Goal: Information Seeking & Learning: Learn about a topic

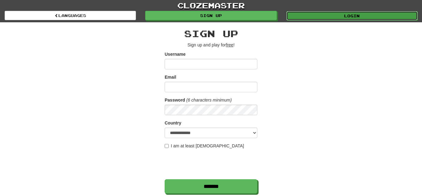
click at [345, 17] on link "Login" at bounding box center [351, 15] width 131 height 9
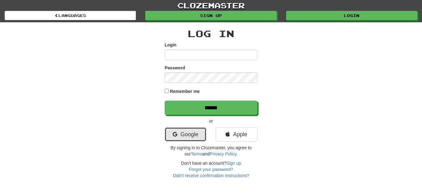
click at [184, 135] on link "Google" at bounding box center [186, 134] width 42 height 14
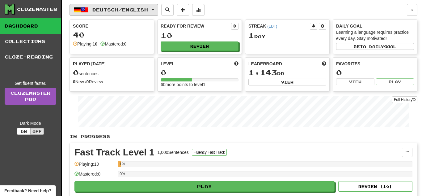
click at [86, 11] on span "button" at bounding box center [84, 9] width 7 height 7
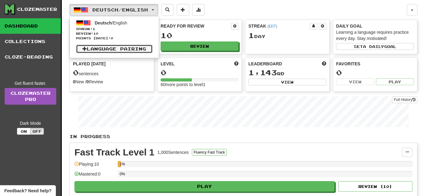
click at [95, 49] on link "Language Pairing" at bounding box center [114, 48] width 77 height 9
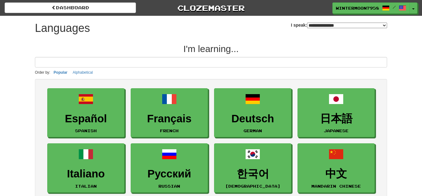
select select "*******"
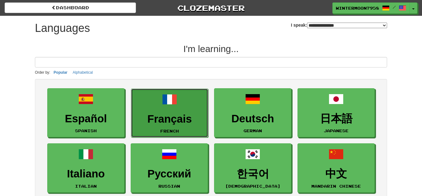
click at [174, 109] on link "Français French" at bounding box center [169, 112] width 77 height 49
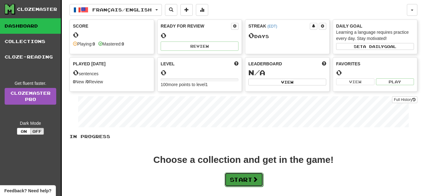
click at [255, 178] on span at bounding box center [255, 179] width 6 height 6
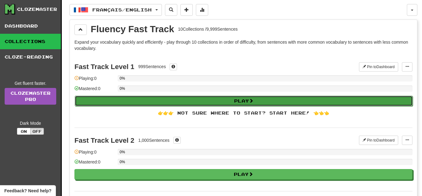
click at [276, 99] on button "Play" at bounding box center [244, 100] width 338 height 11
select select "**"
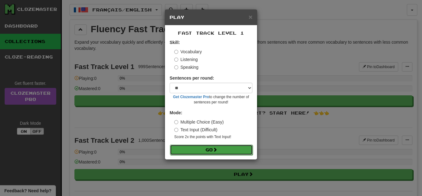
click at [216, 148] on span at bounding box center [215, 149] width 4 height 4
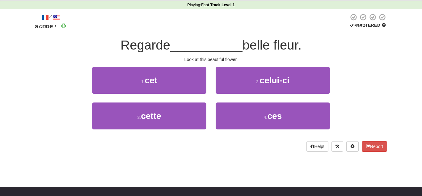
scroll to position [23, 0]
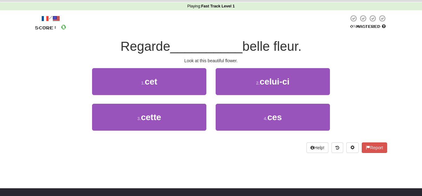
click at [337, 74] on div "1 . cet 2 . celui-ci" at bounding box center [211, 86] width 371 height 36
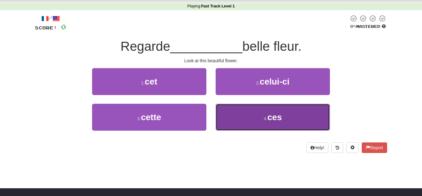
click at [243, 119] on button "4 . ces" at bounding box center [273, 116] width 114 height 27
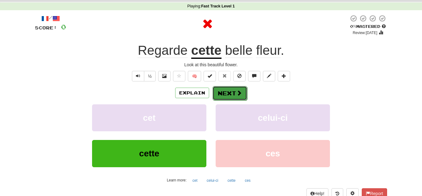
click at [230, 91] on button "Next" at bounding box center [230, 93] width 35 height 14
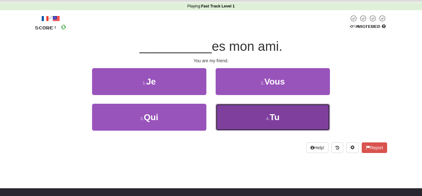
click at [226, 124] on button "4 . Tu" at bounding box center [273, 116] width 114 height 27
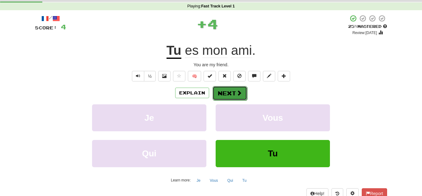
click at [222, 98] on button "Next" at bounding box center [230, 93] width 35 height 14
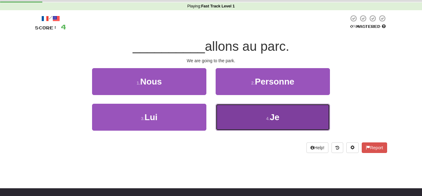
click at [243, 126] on button "4 . Je" at bounding box center [273, 116] width 114 height 27
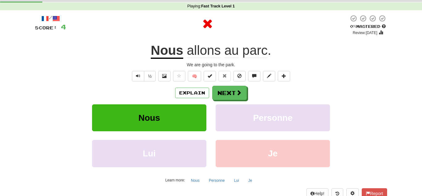
click at [179, 53] on u "Nous" at bounding box center [167, 51] width 32 height 16
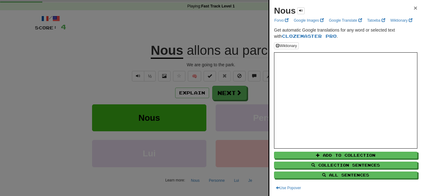
click at [415, 7] on span "×" at bounding box center [416, 7] width 4 height 7
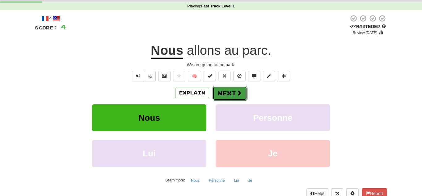
click at [221, 88] on button "Next" at bounding box center [230, 93] width 35 height 14
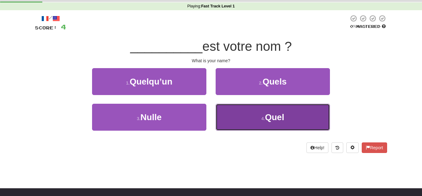
click at [233, 116] on button "4 . Quel" at bounding box center [273, 116] width 114 height 27
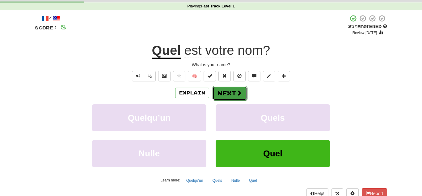
click at [240, 95] on span at bounding box center [239, 93] width 6 height 6
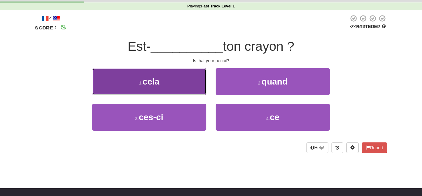
click at [183, 86] on button "1 . cela" at bounding box center [149, 81] width 114 height 27
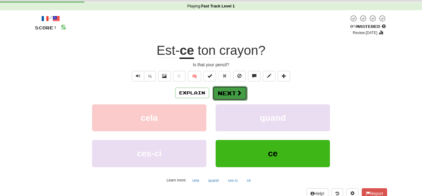
click at [233, 95] on button "Next" at bounding box center [230, 93] width 35 height 14
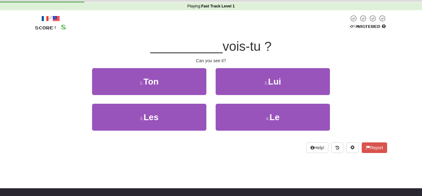
click at [252, 61] on div "Can you see it?" at bounding box center [211, 60] width 352 height 6
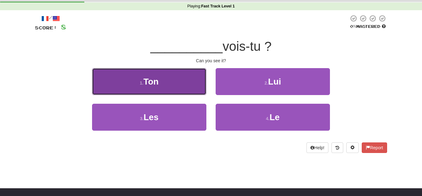
click at [196, 93] on button "1 . Ton" at bounding box center [149, 81] width 114 height 27
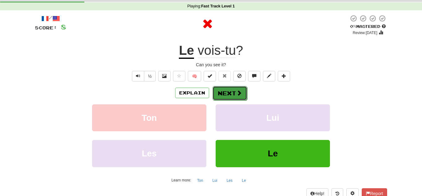
click at [230, 91] on button "Next" at bounding box center [230, 93] width 35 height 14
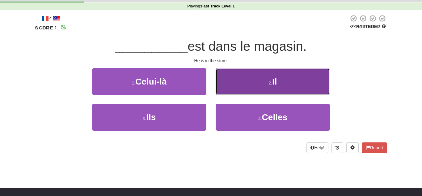
click at [234, 85] on button "2 . Il" at bounding box center [273, 81] width 114 height 27
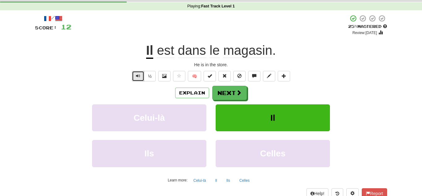
click at [135, 74] on button "Text-to-speech controls" at bounding box center [138, 76] width 12 height 11
click at [151, 79] on button "½" at bounding box center [150, 76] width 12 height 11
click at [238, 87] on button "Next" at bounding box center [230, 93] width 35 height 14
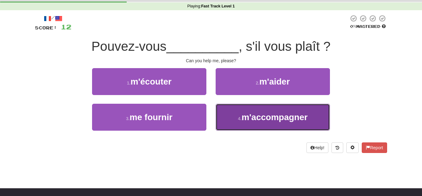
click at [225, 107] on button "4 . m'accompagner" at bounding box center [273, 116] width 114 height 27
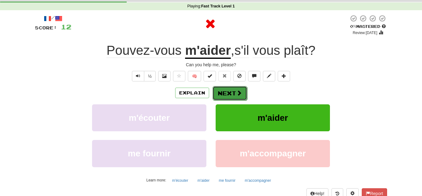
click at [237, 97] on button "Next" at bounding box center [230, 93] width 35 height 14
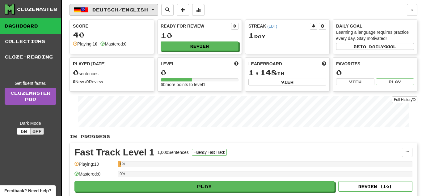
click at [148, 8] on span "Deutsch / English" at bounding box center [120, 9] width 56 height 5
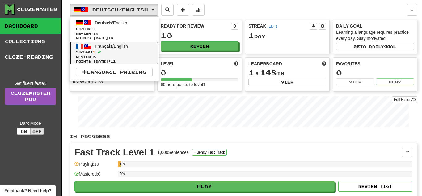
click at [124, 57] on span "Review: 5" at bounding box center [114, 56] width 77 height 5
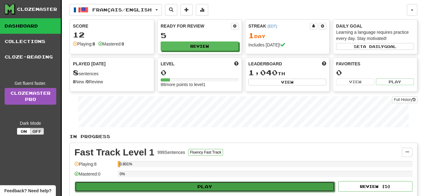
click at [156, 187] on button "Play" at bounding box center [205, 186] width 260 height 11
select select "**"
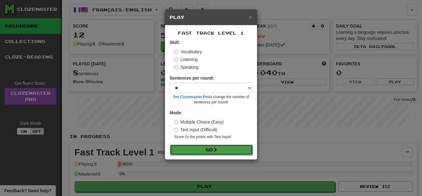
click at [212, 150] on button "Go" at bounding box center [211, 149] width 83 height 11
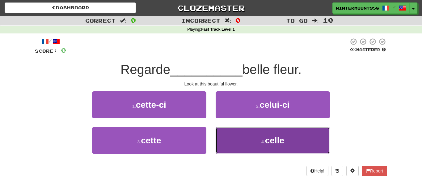
click at [260, 148] on button "4 . celle" at bounding box center [273, 140] width 114 height 27
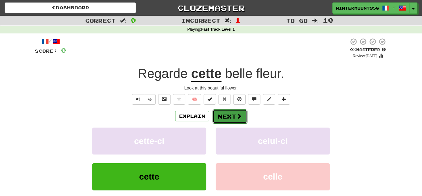
click at [220, 114] on button "Next" at bounding box center [230, 116] width 35 height 14
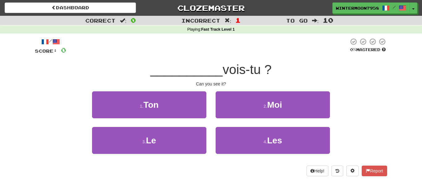
click at [210, 136] on div "3 . Le" at bounding box center [149, 145] width 124 height 36
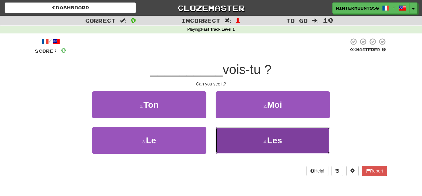
click at [251, 140] on button "4 . Les" at bounding box center [273, 140] width 114 height 27
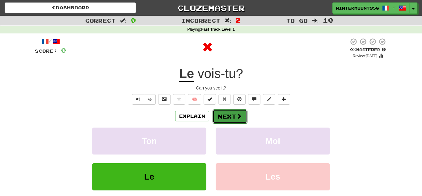
click at [237, 115] on span at bounding box center [239, 116] width 6 height 6
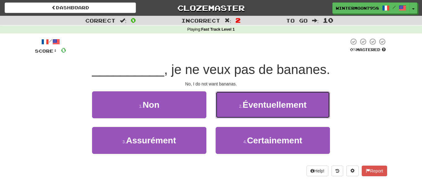
click at [237, 115] on button "2 . Éventuellement" at bounding box center [273, 104] width 114 height 27
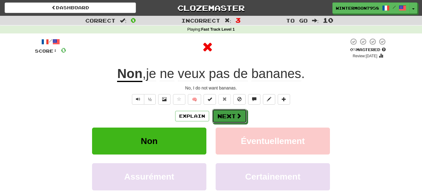
click at [237, 115] on span at bounding box center [239, 116] width 6 height 6
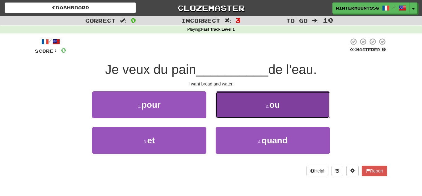
click at [253, 109] on button "2 . ou" at bounding box center [273, 104] width 114 height 27
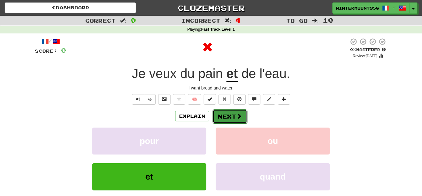
click at [239, 116] on span at bounding box center [239, 116] width 6 height 6
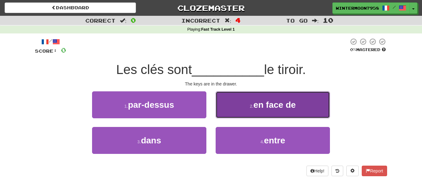
click at [242, 106] on button "2 . en face de" at bounding box center [273, 104] width 114 height 27
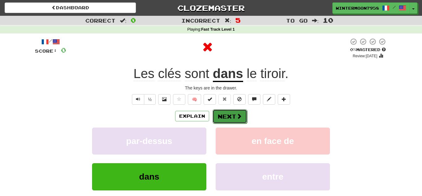
click at [232, 120] on button "Next" at bounding box center [230, 116] width 35 height 14
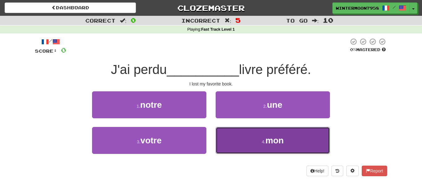
click at [248, 138] on button "4 . mon" at bounding box center [273, 140] width 114 height 27
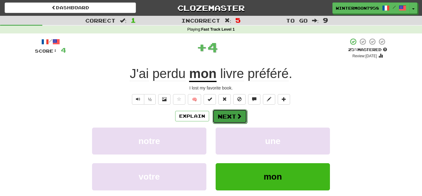
click at [232, 120] on button "Next" at bounding box center [230, 116] width 35 height 14
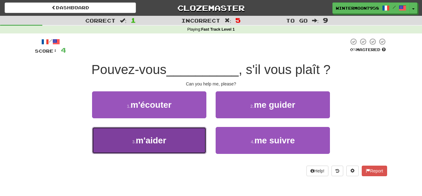
click at [205, 147] on button "3 . m'aider" at bounding box center [149, 140] width 114 height 27
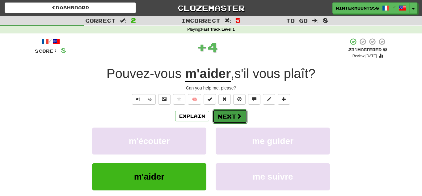
click at [224, 116] on button "Next" at bounding box center [230, 116] width 35 height 14
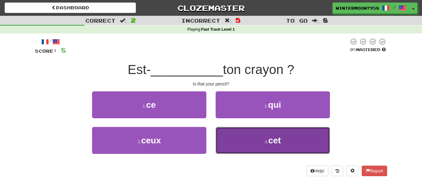
click at [228, 135] on button "4 . cet" at bounding box center [273, 140] width 114 height 27
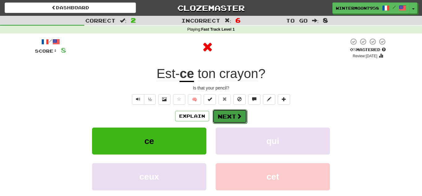
click at [233, 117] on button "Next" at bounding box center [230, 116] width 35 height 14
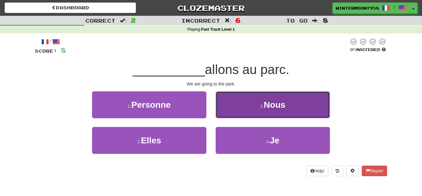
click at [249, 93] on button "2 . Nous" at bounding box center [273, 104] width 114 height 27
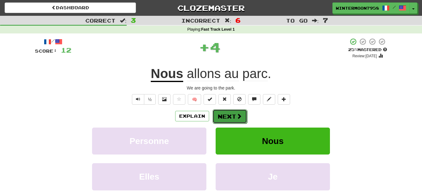
click at [235, 121] on button "Next" at bounding box center [230, 116] width 35 height 14
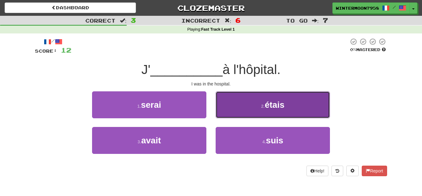
click at [235, 107] on button "2 . étais" at bounding box center [273, 104] width 114 height 27
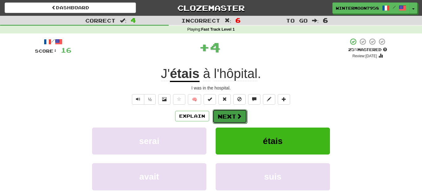
click at [236, 110] on button "Next" at bounding box center [230, 116] width 35 height 14
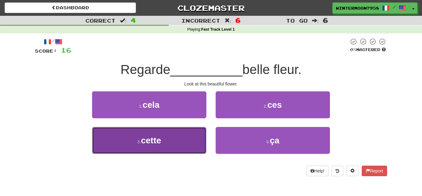
click at [201, 135] on button "3 . cette" at bounding box center [149, 140] width 114 height 27
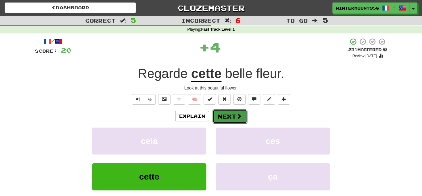
click at [232, 118] on button "Next" at bounding box center [230, 116] width 35 height 14
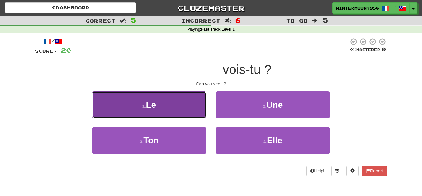
click at [198, 108] on button "1 . Le" at bounding box center [149, 104] width 114 height 27
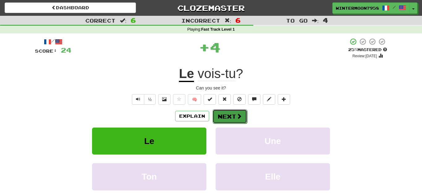
click at [221, 112] on button "Next" at bounding box center [230, 116] width 35 height 14
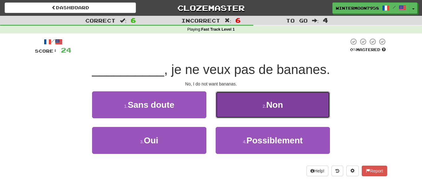
click at [223, 112] on button "2 . Non" at bounding box center [273, 104] width 114 height 27
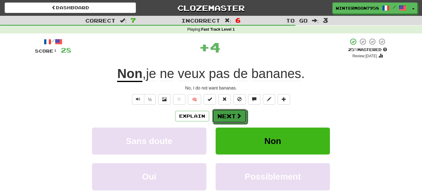
click at [223, 112] on button "Next" at bounding box center [229, 116] width 35 height 14
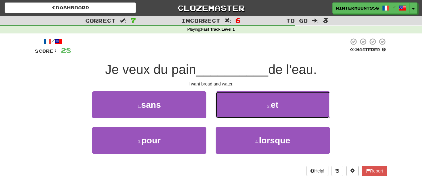
click at [223, 112] on button "2 . et" at bounding box center [273, 104] width 114 height 27
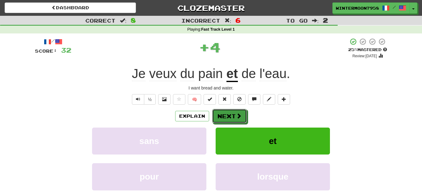
click at [223, 112] on button "Next" at bounding box center [229, 116] width 35 height 14
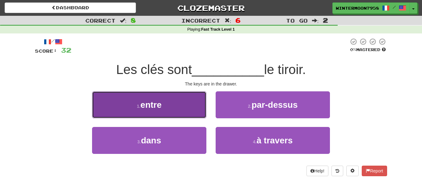
click at [179, 100] on button "1 . entre" at bounding box center [149, 104] width 114 height 27
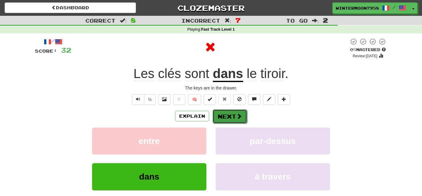
click at [236, 119] on button "Next" at bounding box center [230, 116] width 35 height 14
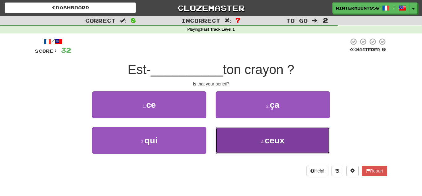
click at [227, 134] on button "4 . ceux" at bounding box center [273, 140] width 114 height 27
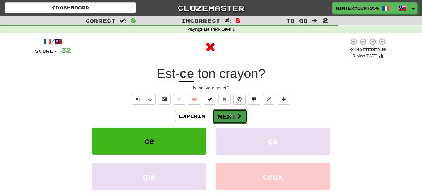
click at [230, 121] on button "Next" at bounding box center [230, 116] width 35 height 14
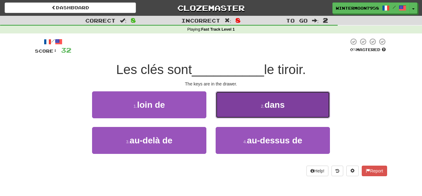
click at [242, 113] on button "2 . dans" at bounding box center [273, 104] width 114 height 27
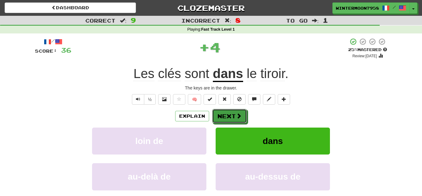
click at [242, 113] on button "Next" at bounding box center [229, 116] width 35 height 14
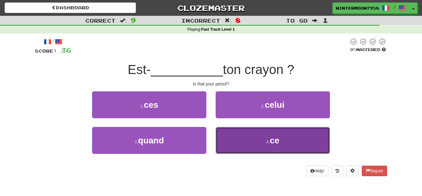
click at [226, 133] on button "4 . ce" at bounding box center [273, 140] width 114 height 27
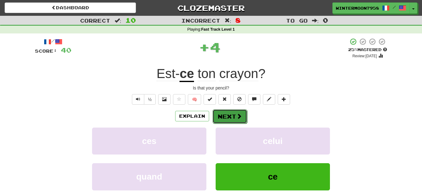
click at [238, 117] on span at bounding box center [239, 116] width 6 height 6
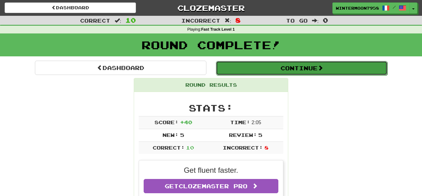
click at [280, 67] on button "Continue" at bounding box center [301, 68] width 171 height 14
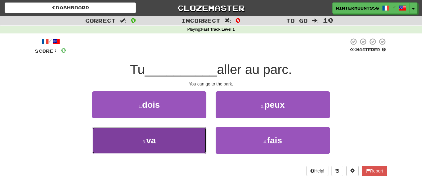
click at [176, 135] on button "3 . va" at bounding box center [149, 140] width 114 height 27
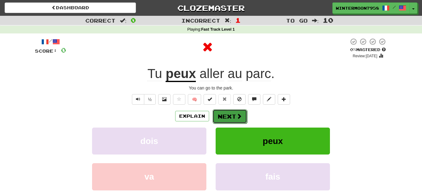
click at [234, 120] on button "Next" at bounding box center [230, 116] width 35 height 14
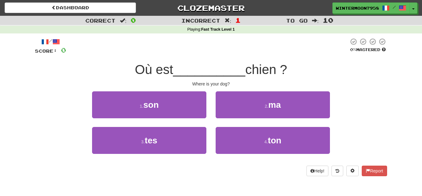
click at [234, 120] on div "2 . ma" at bounding box center [273, 109] width 124 height 36
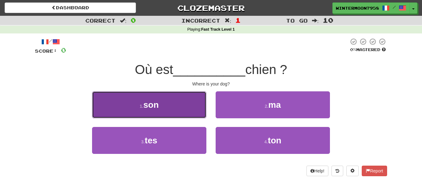
click at [188, 103] on button "1 . son" at bounding box center [149, 104] width 114 height 27
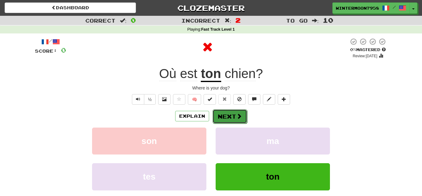
click at [228, 112] on button "Next" at bounding box center [230, 116] width 35 height 14
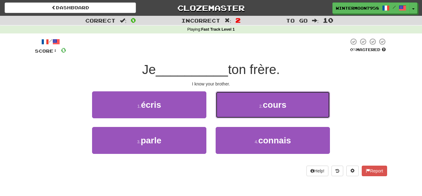
click at [228, 112] on button "2 . cours" at bounding box center [273, 104] width 114 height 27
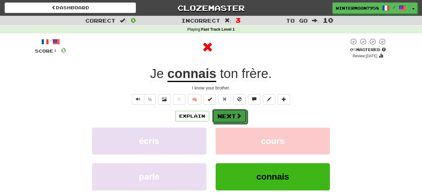
click at [228, 112] on button "Next" at bounding box center [229, 116] width 35 height 14
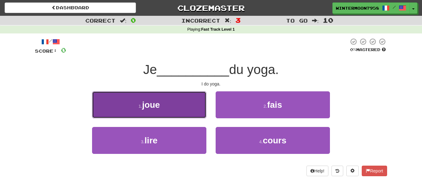
click at [200, 102] on button "1 . joue" at bounding box center [149, 104] width 114 height 27
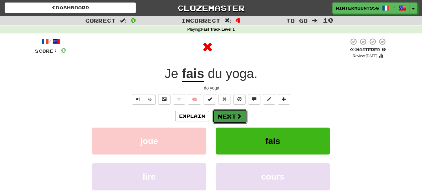
click at [240, 116] on span at bounding box center [239, 116] width 6 height 6
